Goal: Information Seeking & Learning: Understand process/instructions

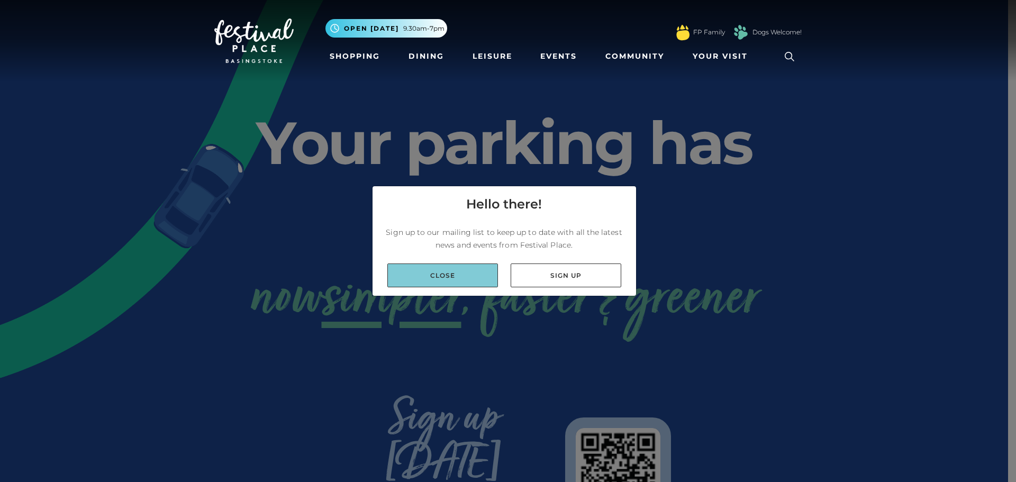
click at [480, 287] on link "Close" at bounding box center [442, 275] width 111 height 24
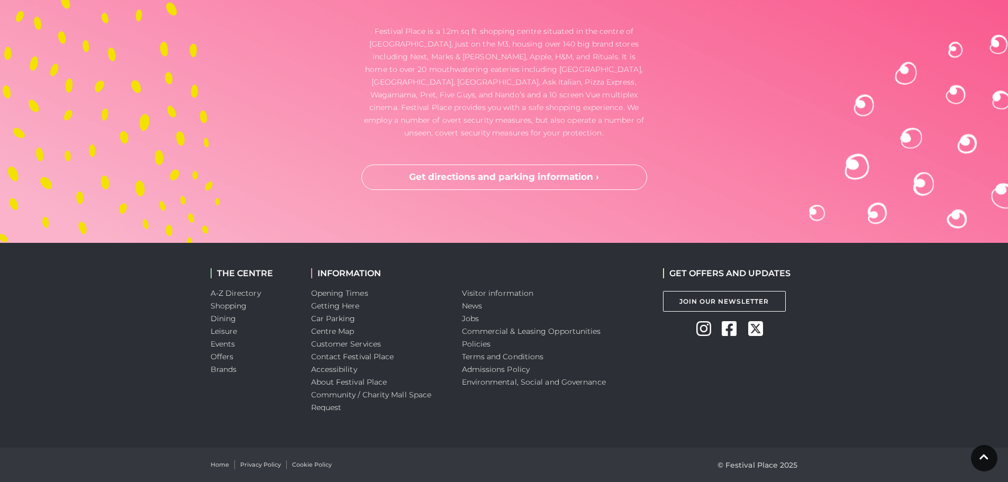
scroll to position [3173, 0]
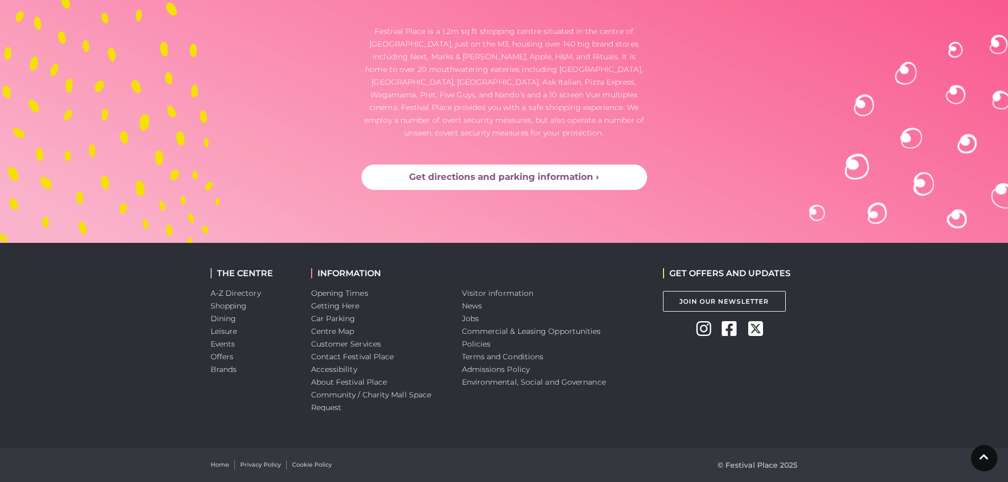
click at [450, 190] on link "Get directions and parking information ›" at bounding box center [504, 176] width 286 height 25
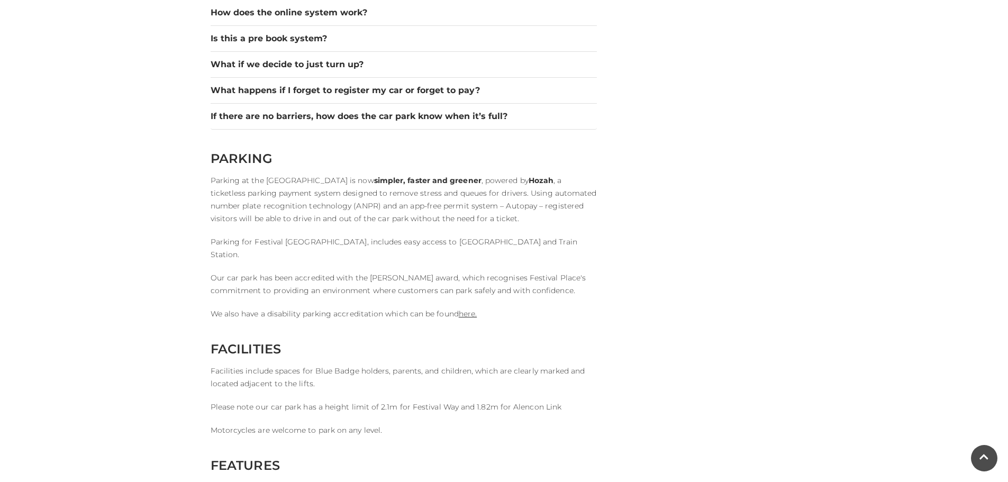
scroll to position [1798, 0]
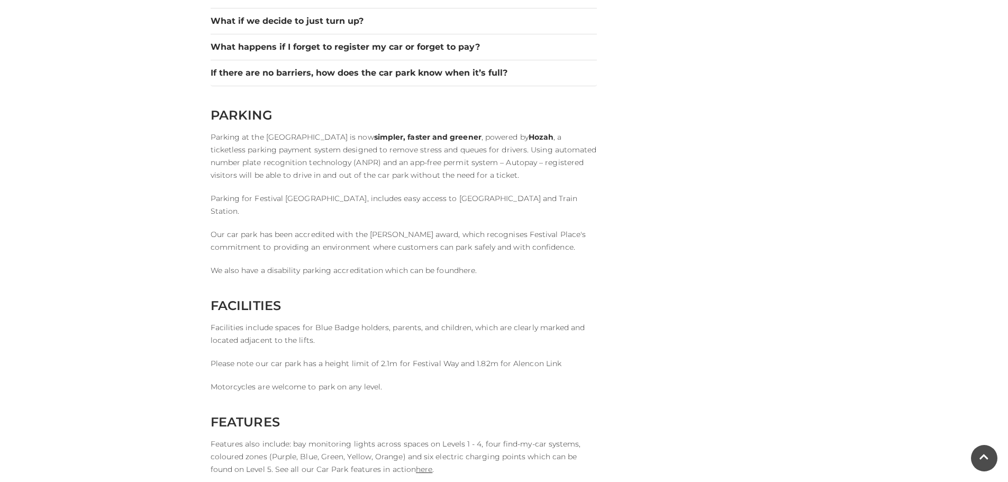
click at [477, 275] on link "here." at bounding box center [468, 271] width 18 height 10
click at [257, 53] on button "What happens if I forget to register my car or forget to pay?" at bounding box center [404, 47] width 386 height 13
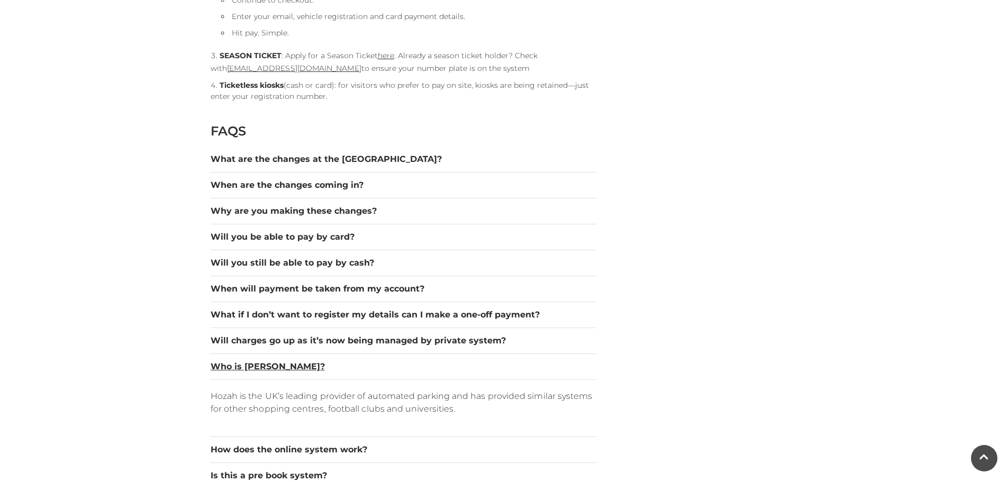
scroll to position [1481, 0]
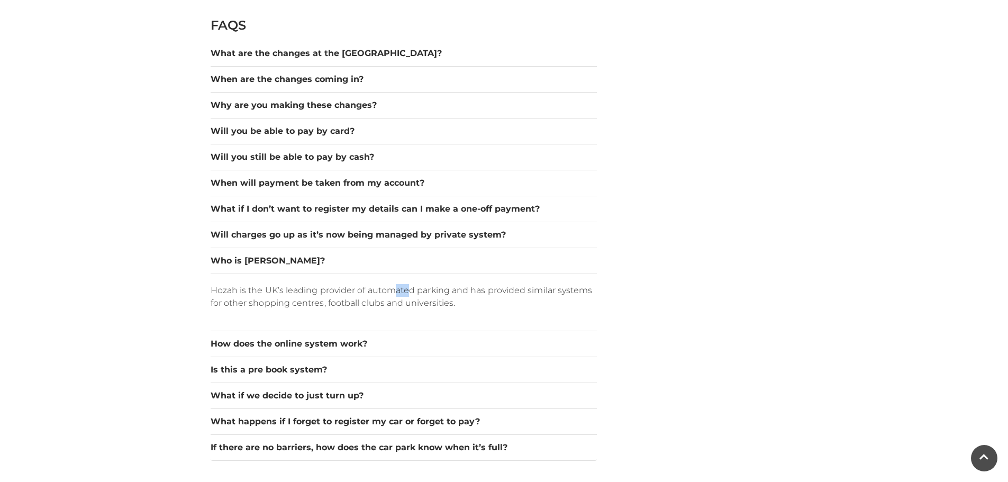
click at [411, 309] on p "Hozah is the UK’s leading provider of automated parking and has provided simila…" at bounding box center [404, 296] width 386 height 25
click at [486, 309] on p "Hozah is the UK’s leading provider of automated parking and has provided simila…" at bounding box center [404, 296] width 386 height 25
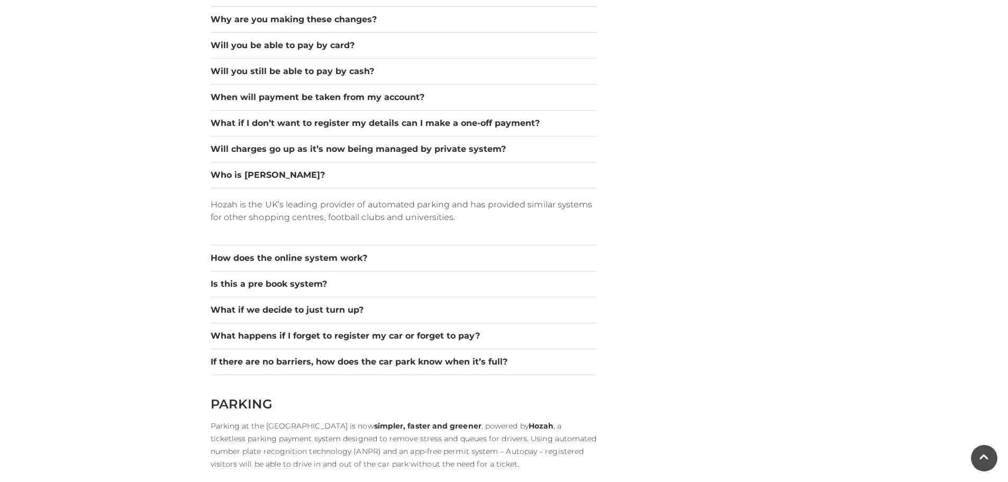
scroll to position [1693, 0]
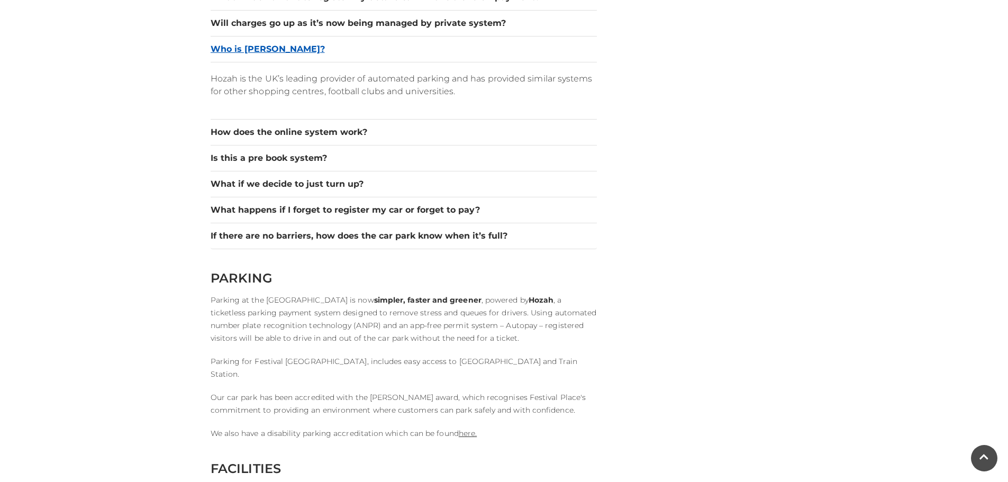
click at [269, 56] on button "Who is Hozah?" at bounding box center [404, 49] width 386 height 13
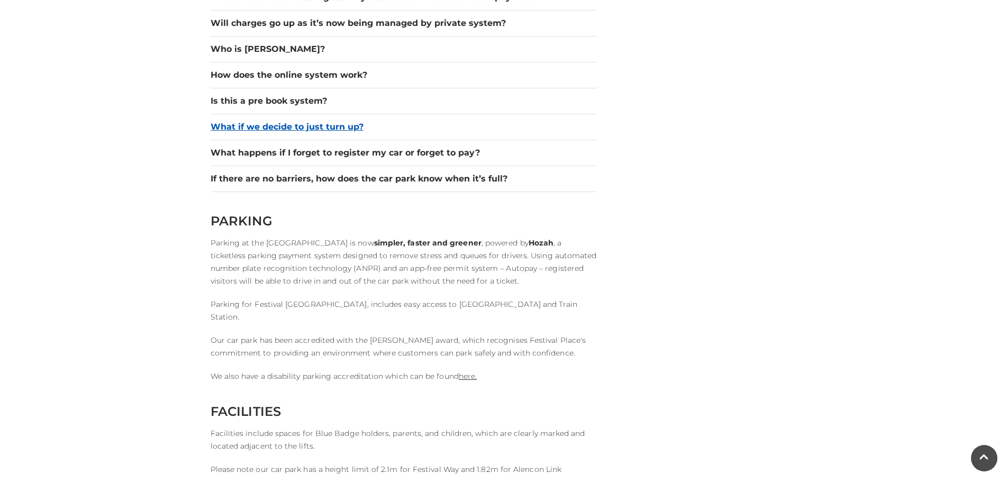
click at [316, 133] on button "What if we decide to just turn up?" at bounding box center [404, 127] width 386 height 13
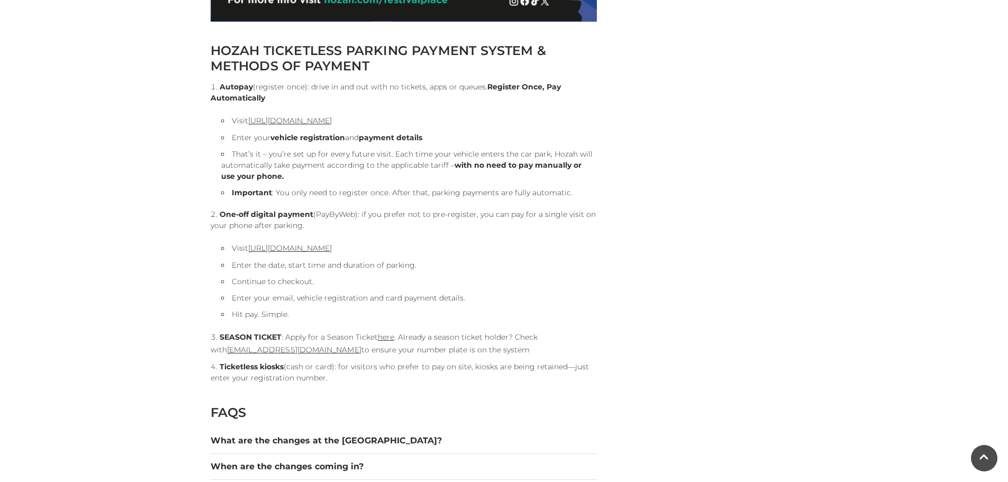
scroll to position [1058, 0]
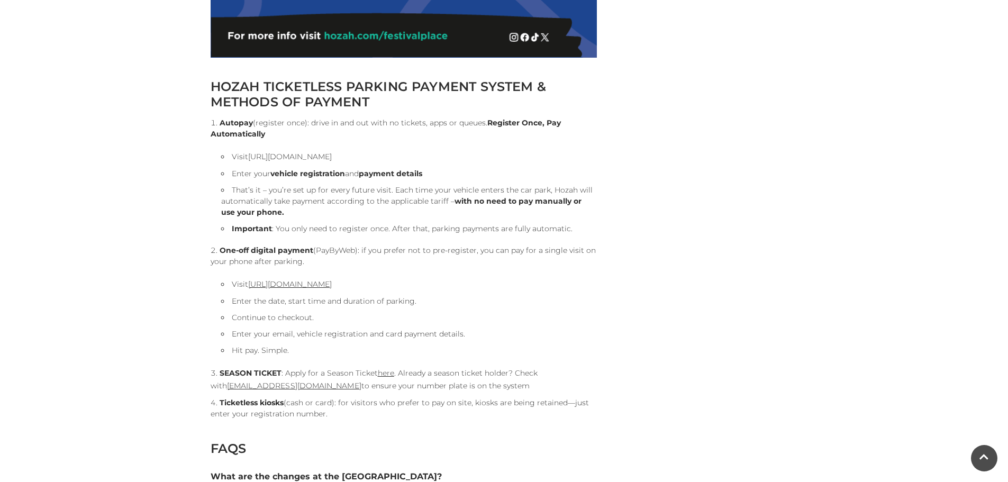
click at [332, 161] on link "https://pay.hozah.com/locations/festivalplace" at bounding box center [290, 157] width 84 height 10
